Goal: Communication & Community: Answer question/provide support

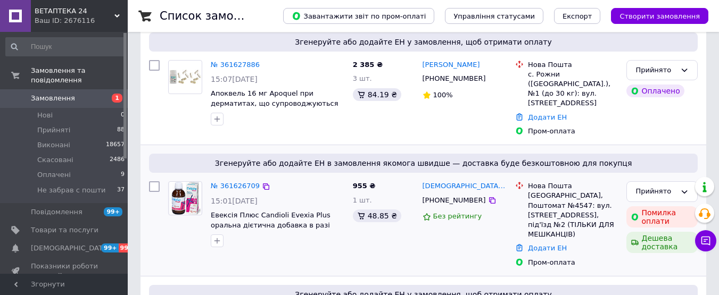
scroll to position [106, 0]
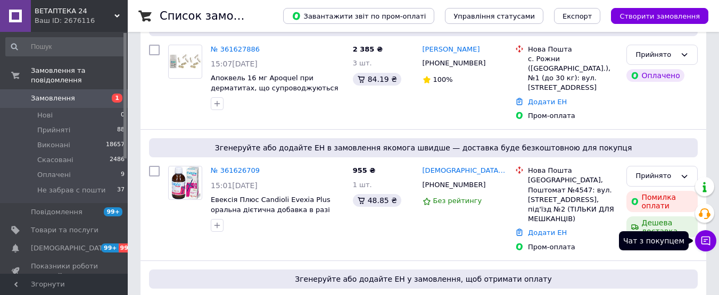
click at [711, 242] on icon at bounding box center [706, 241] width 11 height 11
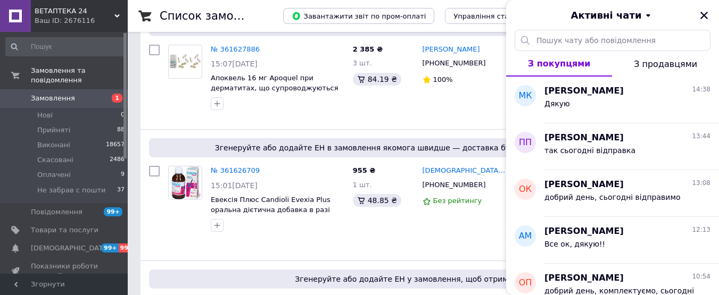
click at [116, 14] on icon at bounding box center [116, 15] width 5 height 5
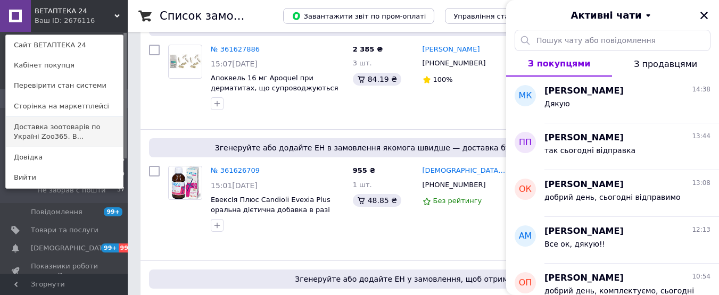
click at [72, 127] on link "Доставка зоотоварів по Україні Zoo365. В..." at bounding box center [64, 132] width 117 height 30
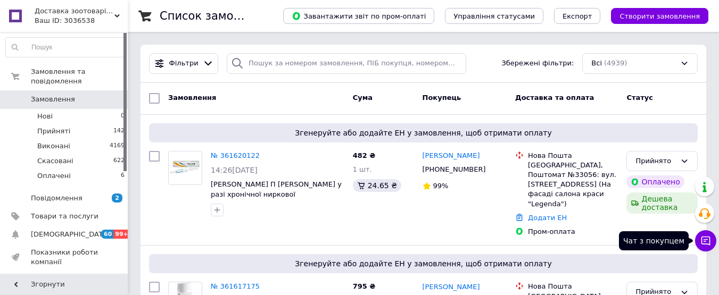
click at [712, 244] on button "Чат з покупцем" at bounding box center [705, 240] width 21 height 21
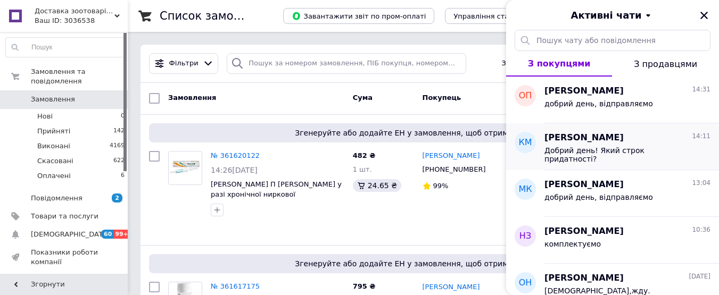
click at [615, 144] on div "Добрий день! Який строк придатності?" at bounding box center [628, 153] width 166 height 19
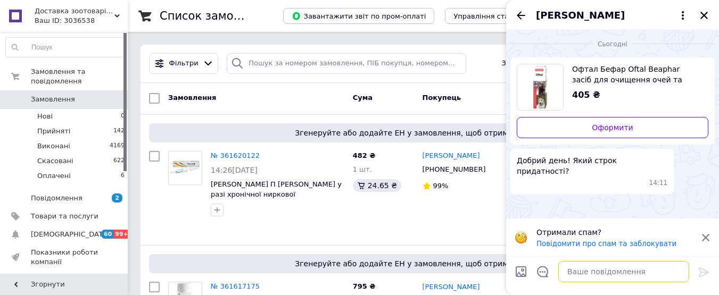
click at [595, 271] on textarea at bounding box center [623, 271] width 131 height 21
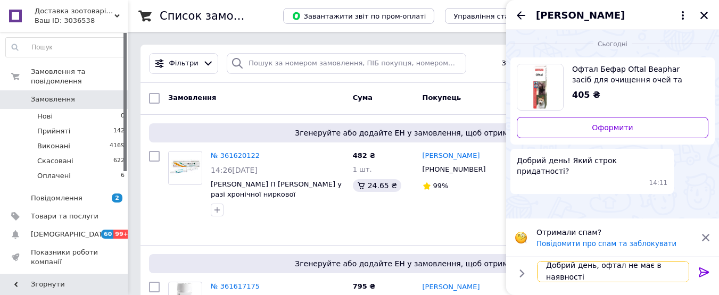
type textarea "Добрий день, офтал не має в наявності"
click at [704, 270] on icon at bounding box center [704, 272] width 13 height 13
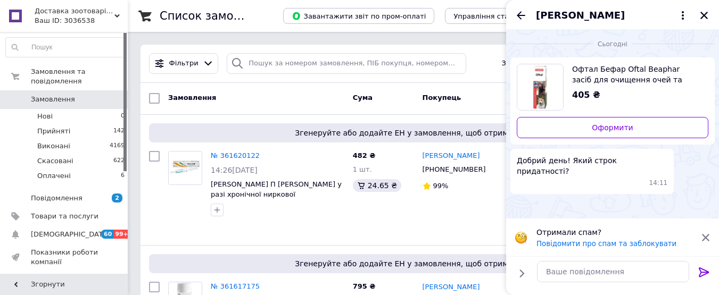
scroll to position [0, 0]
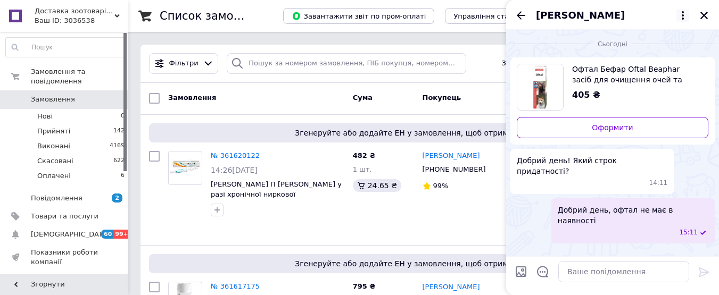
click at [685, 13] on icon at bounding box center [683, 15] width 13 height 13
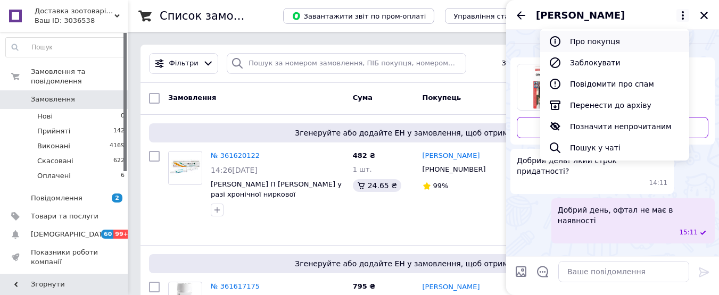
click at [600, 42] on button "Про покупця" at bounding box center [614, 41] width 149 height 21
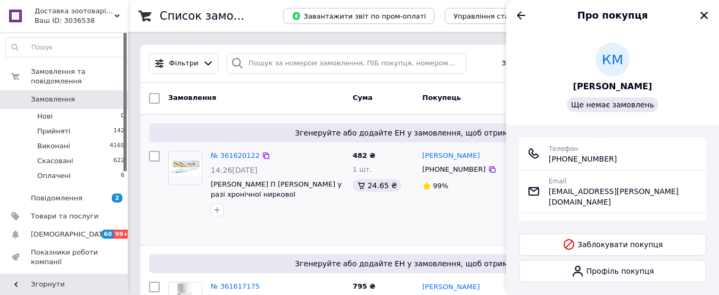
click at [234, 224] on div "№ 361620122 14:26, 12.09.2025 Паста Кандіолі Ренал П Candioli у разі хронічної …" at bounding box center [256, 194] width 185 height 95
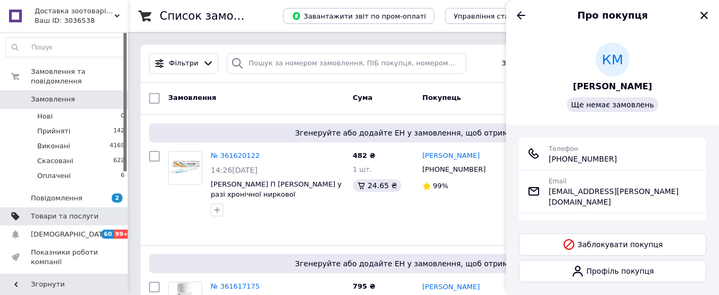
click at [79, 212] on span "Товари та послуги" at bounding box center [65, 217] width 68 height 10
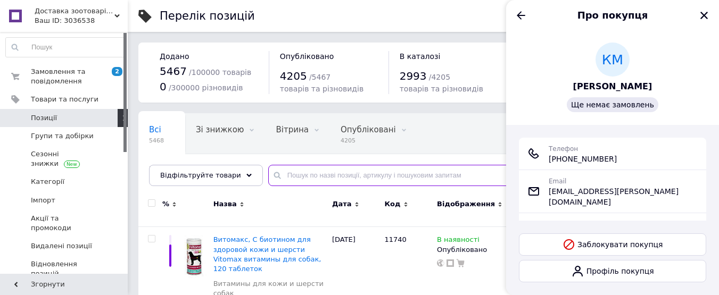
click at [312, 171] on input "text" at bounding box center [483, 175] width 430 height 21
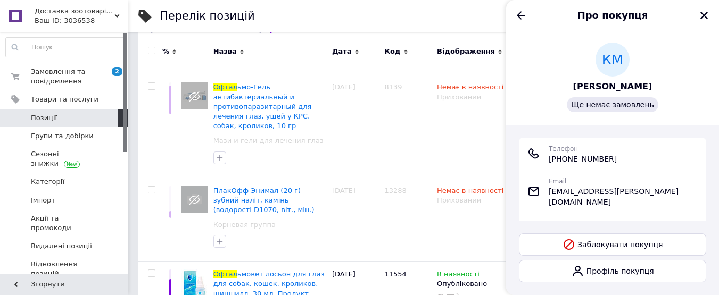
scroll to position [160, 0]
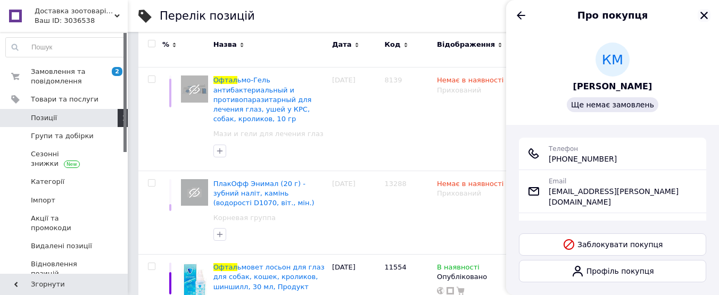
type input "офтал"
click at [705, 13] on icon "Закрити" at bounding box center [704, 16] width 10 height 10
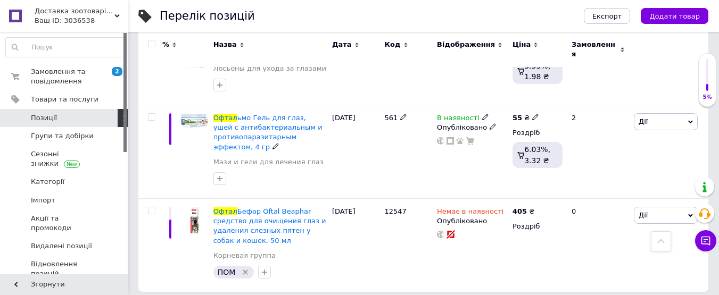
scroll to position [394, 0]
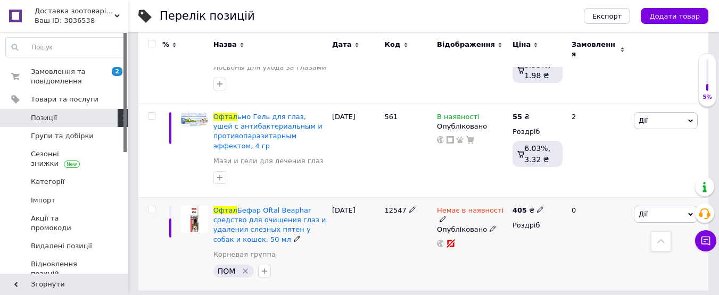
click at [482, 207] on span "Немає в наявності" at bounding box center [470, 212] width 67 height 11
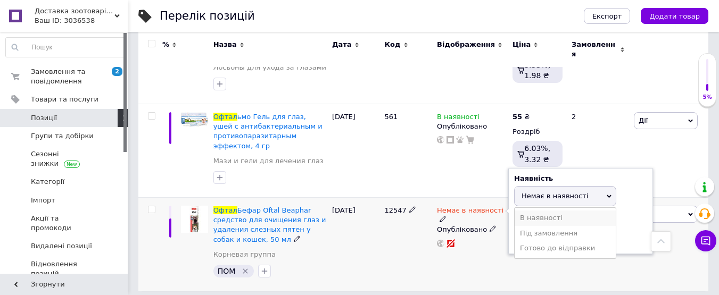
click at [536, 211] on li "В наявності" at bounding box center [565, 218] width 101 height 15
click at [442, 256] on div "Немає в наявності Наявність В наявності Немає в наявності Під замовлення Готово…" at bounding box center [472, 243] width 76 height 93
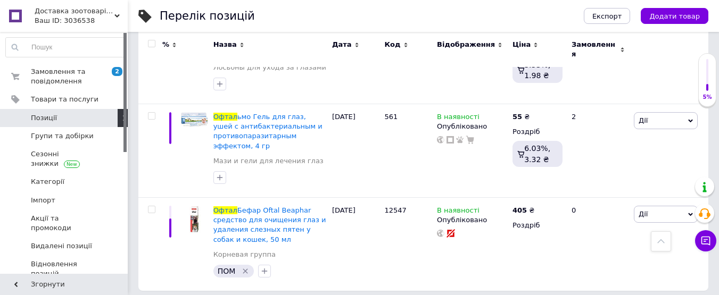
click at [113, 13] on span "Доставка зоотоварів по Україні Zoo365. Ветаптека." at bounding box center [75, 11] width 80 height 10
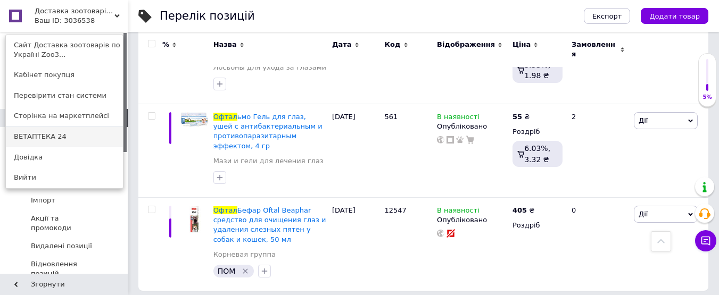
click at [45, 132] on link "ВЕТАПТЕКА 24" at bounding box center [64, 137] width 117 height 20
